Goal: Task Accomplishment & Management: Use online tool/utility

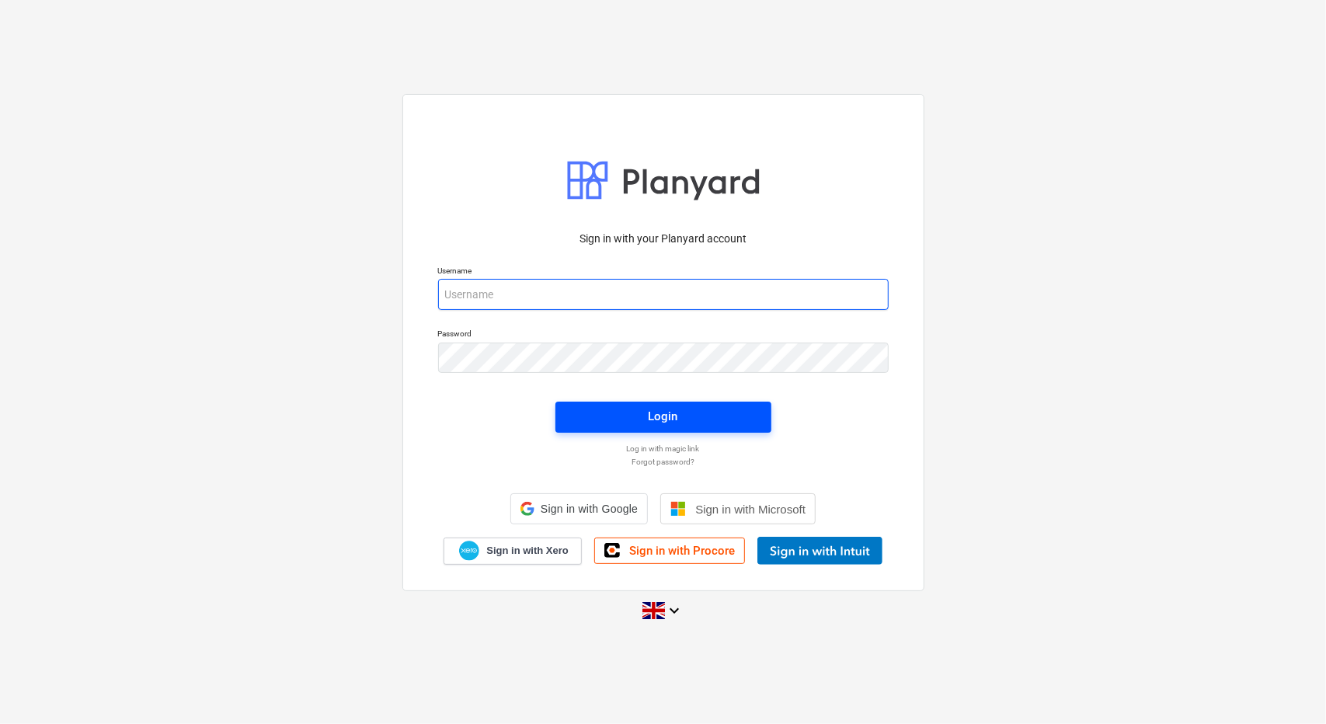
type input "[PERSON_NAME][EMAIL_ADDRESS][PERSON_NAME][DOMAIN_NAME]"
click at [698, 409] on span "Login" at bounding box center [663, 416] width 179 height 20
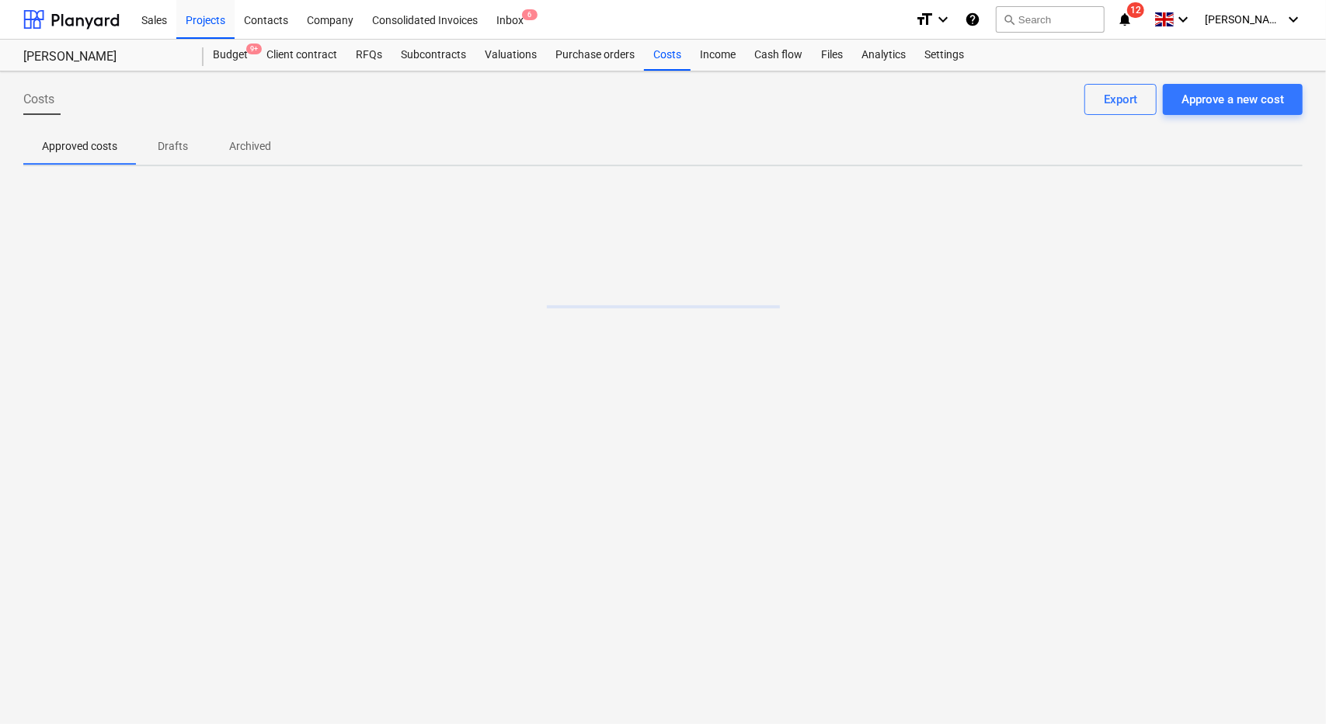
click at [1133, 19] on icon "notifications" at bounding box center [1125, 19] width 16 height 19
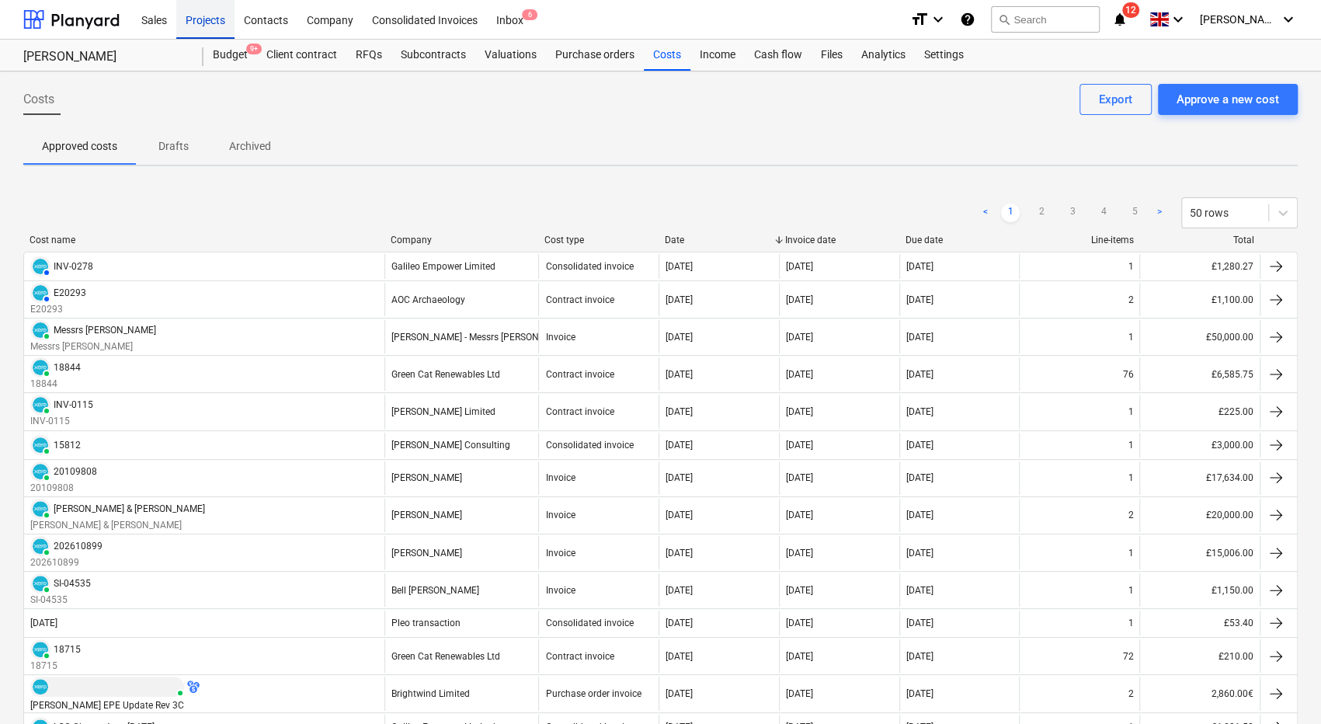
click at [200, 18] on div "Projects" at bounding box center [205, 19] width 58 height 40
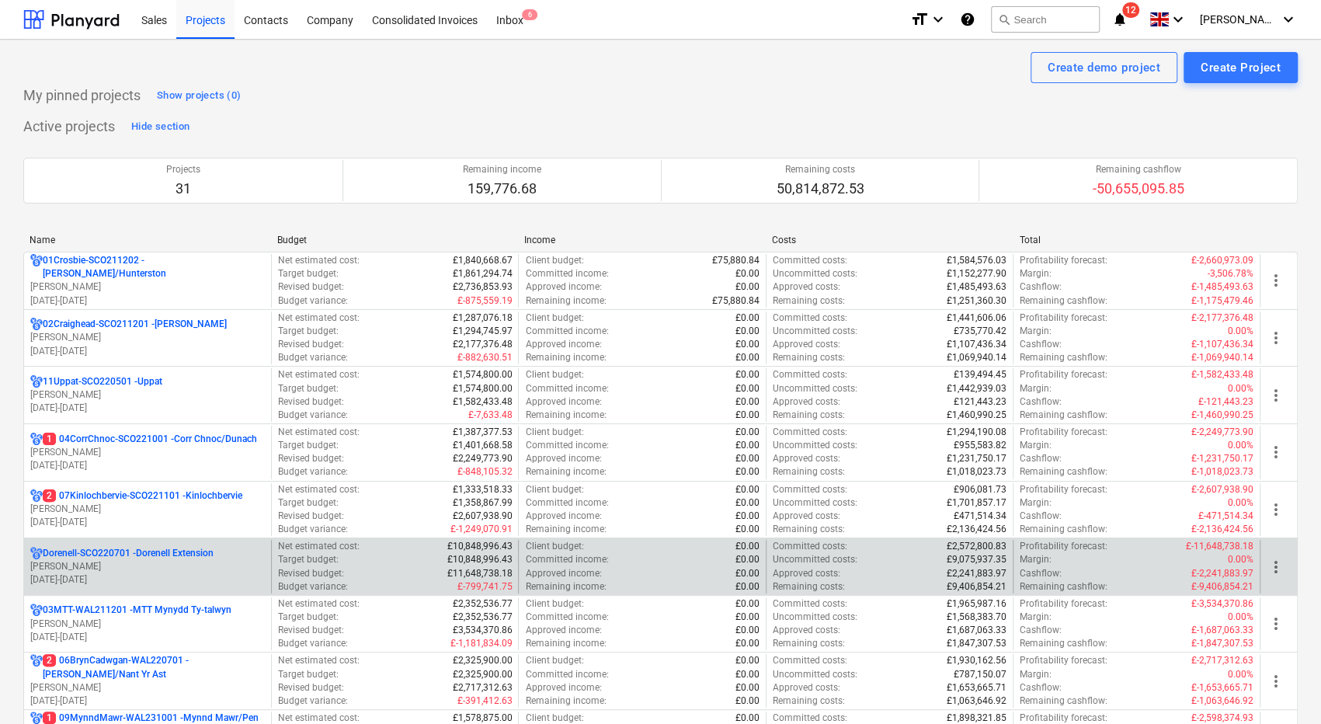
click at [217, 552] on div "Dorenell-SCO220701 - Dorenell Extension" at bounding box center [147, 553] width 235 height 13
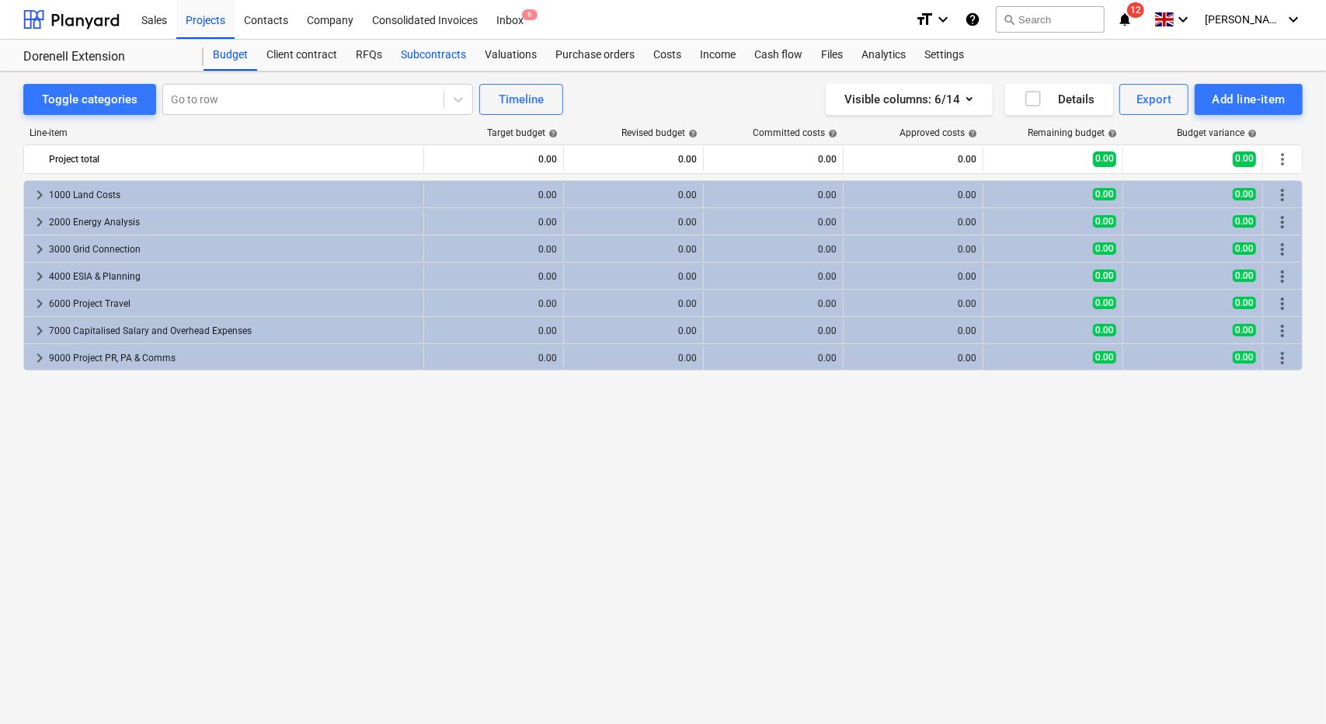
click at [424, 54] on div "Subcontracts" at bounding box center [434, 55] width 84 height 31
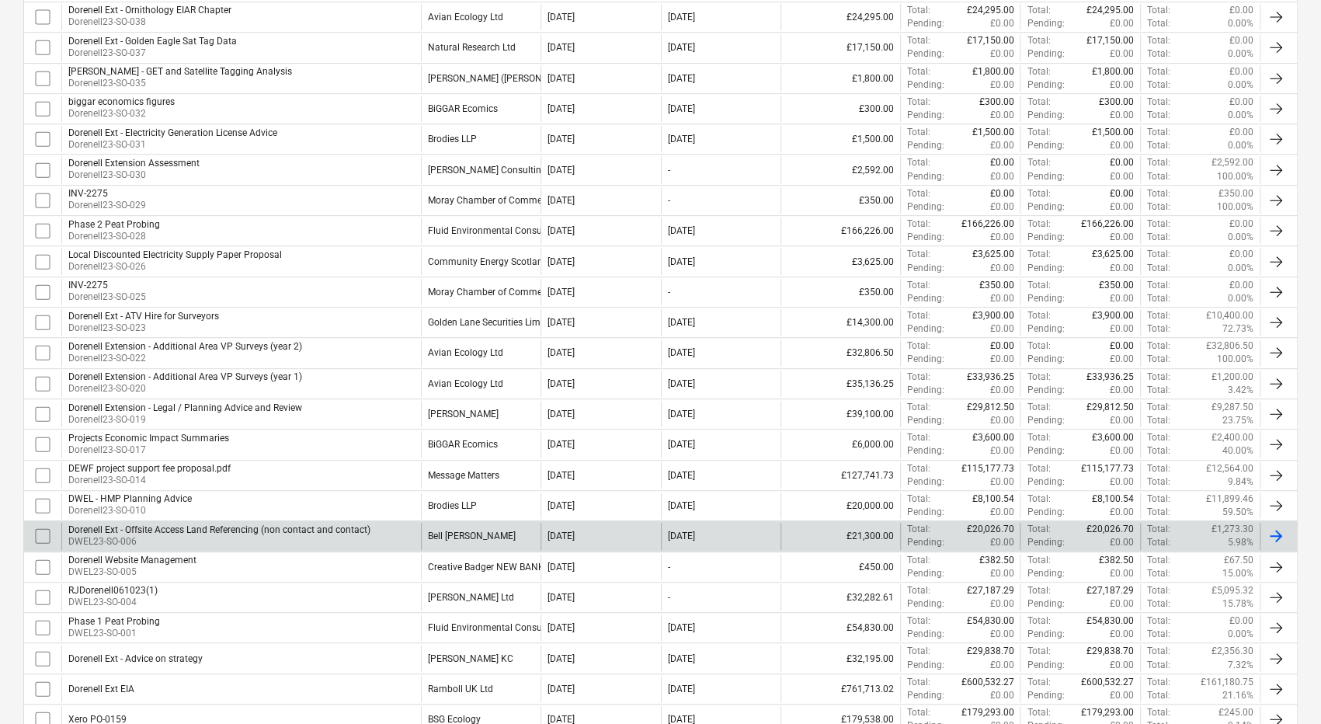
scroll to position [556, 0]
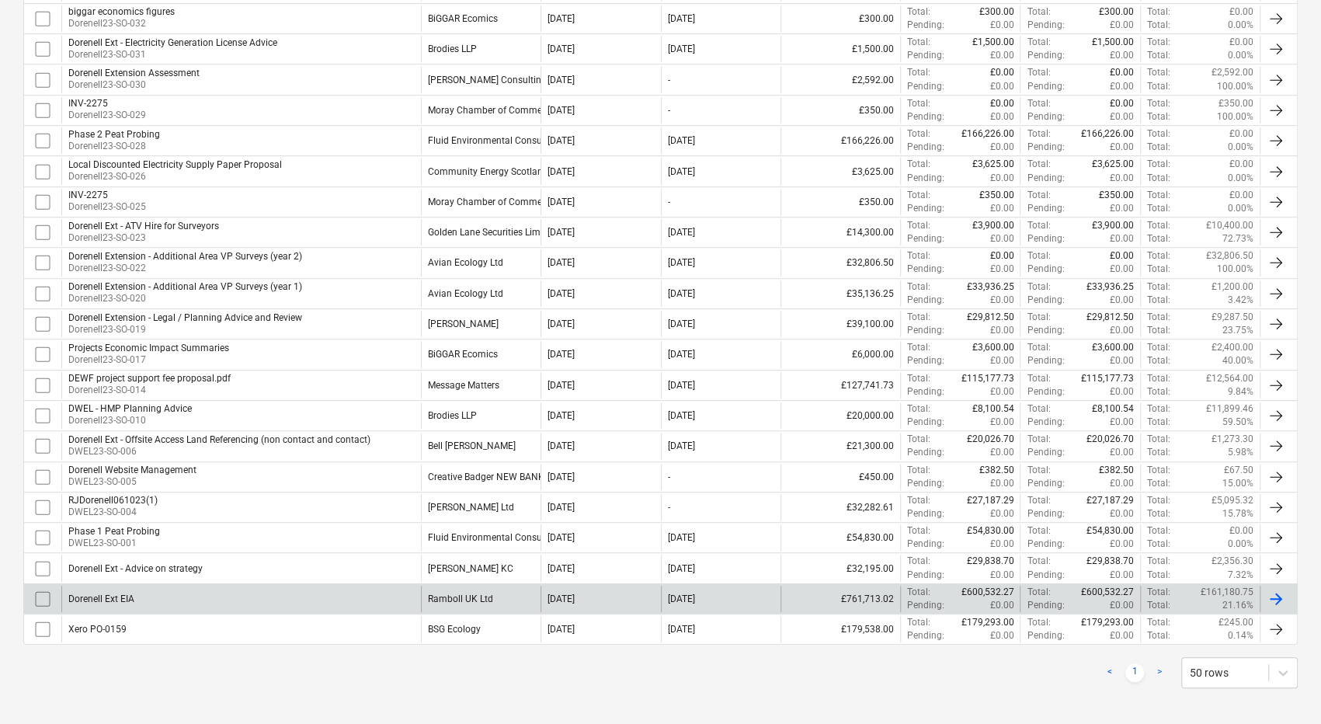
click at [345, 586] on div "Dorenell Ext EIA" at bounding box center [241, 599] width 360 height 26
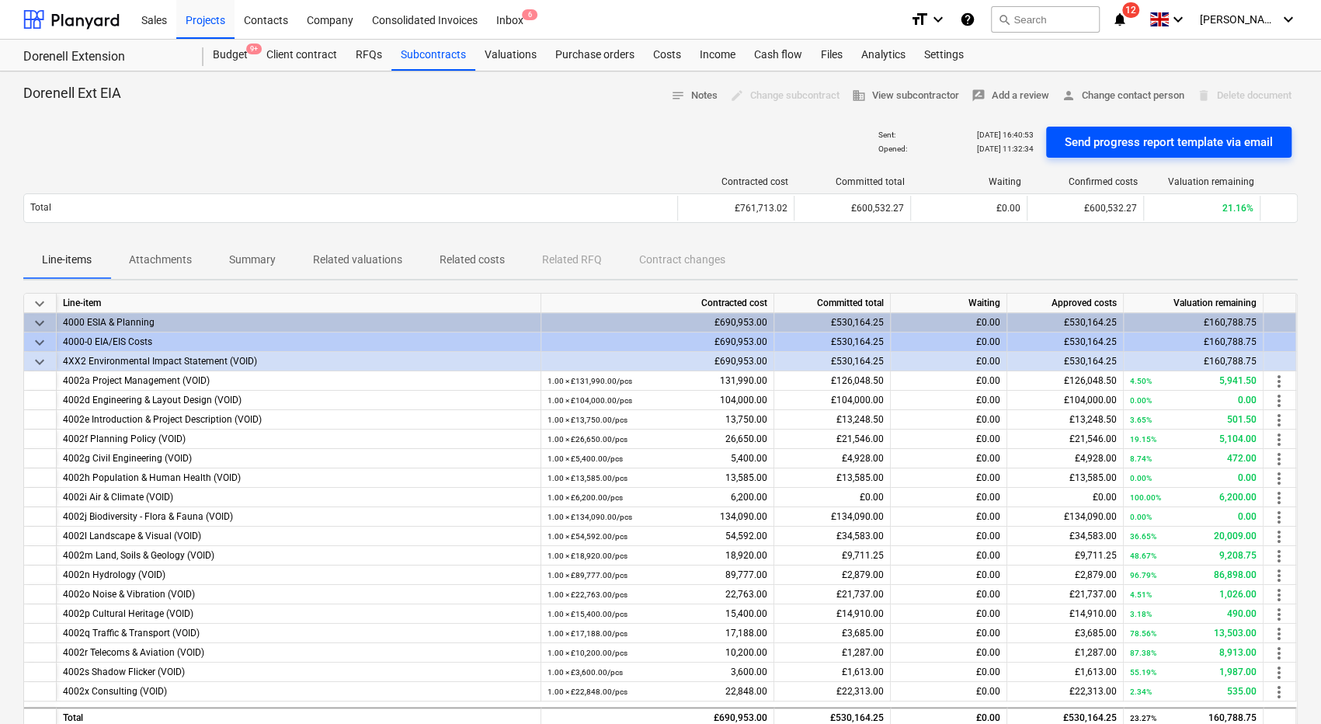
click at [1220, 133] on div "Send progress report template via email" at bounding box center [1169, 142] width 208 height 20
